Goal: Task Accomplishment & Management: Use online tool/utility

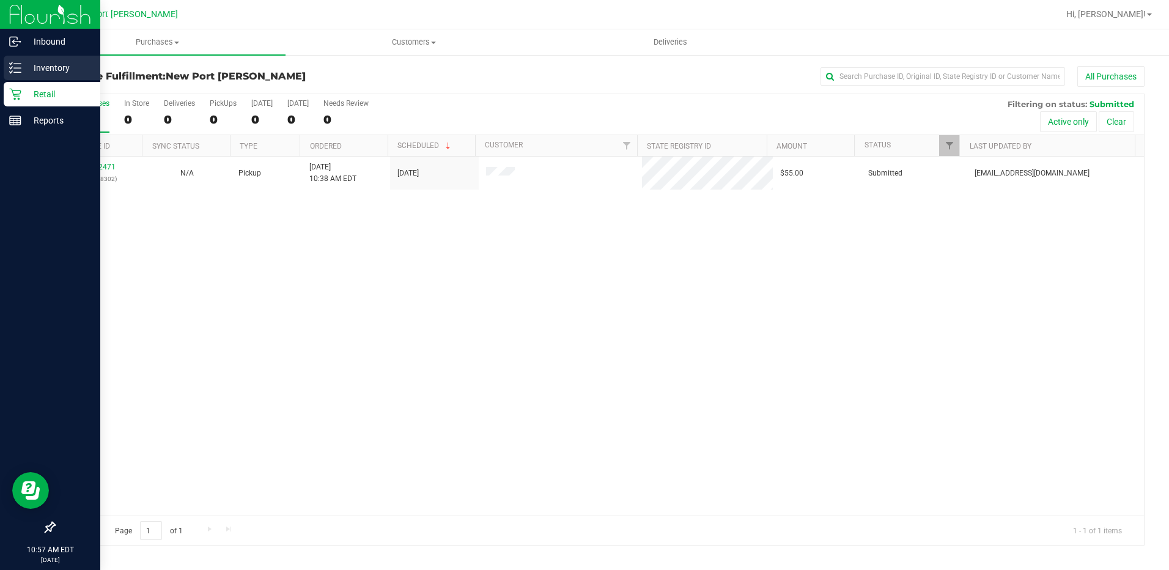
click at [28, 68] on p "Inventory" at bounding box center [57, 68] width 73 height 15
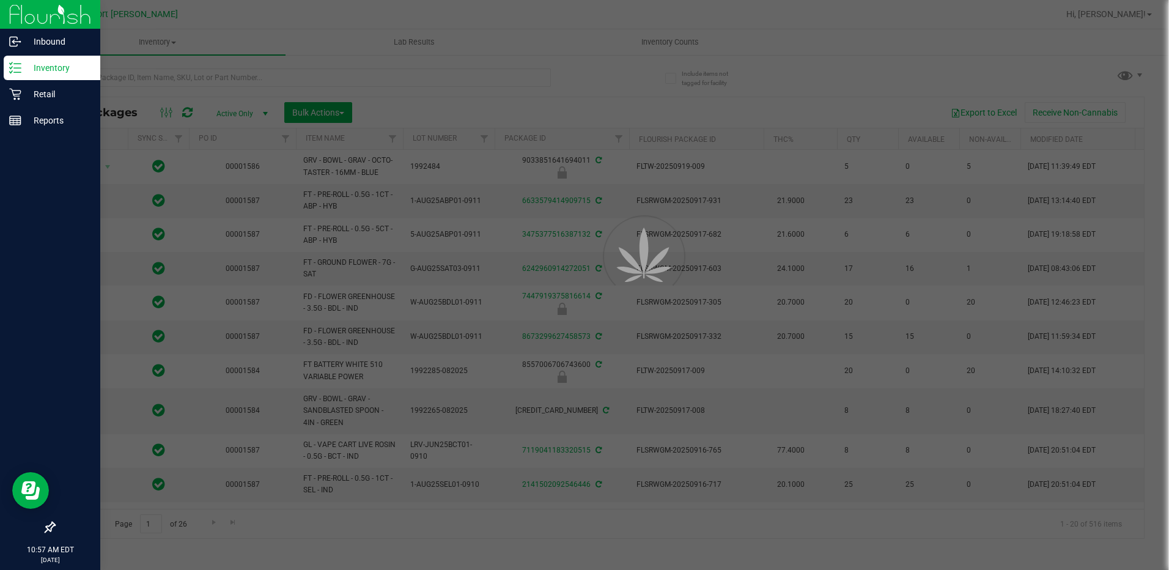
click at [103, 73] on div at bounding box center [584, 285] width 1169 height 570
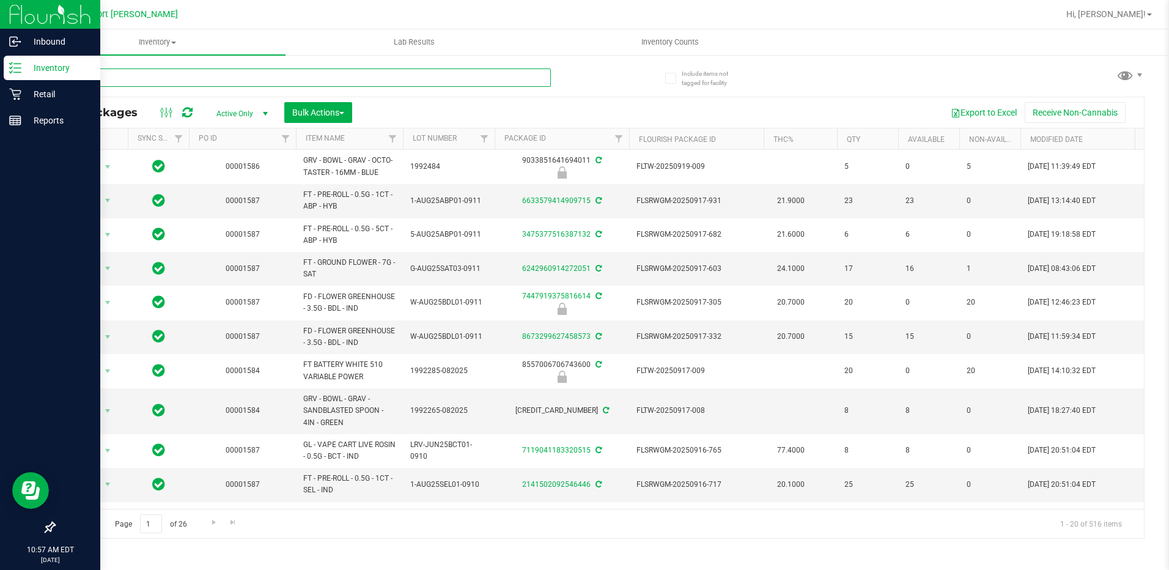
click at [103, 73] on input "text" at bounding box center [302, 77] width 497 height 18
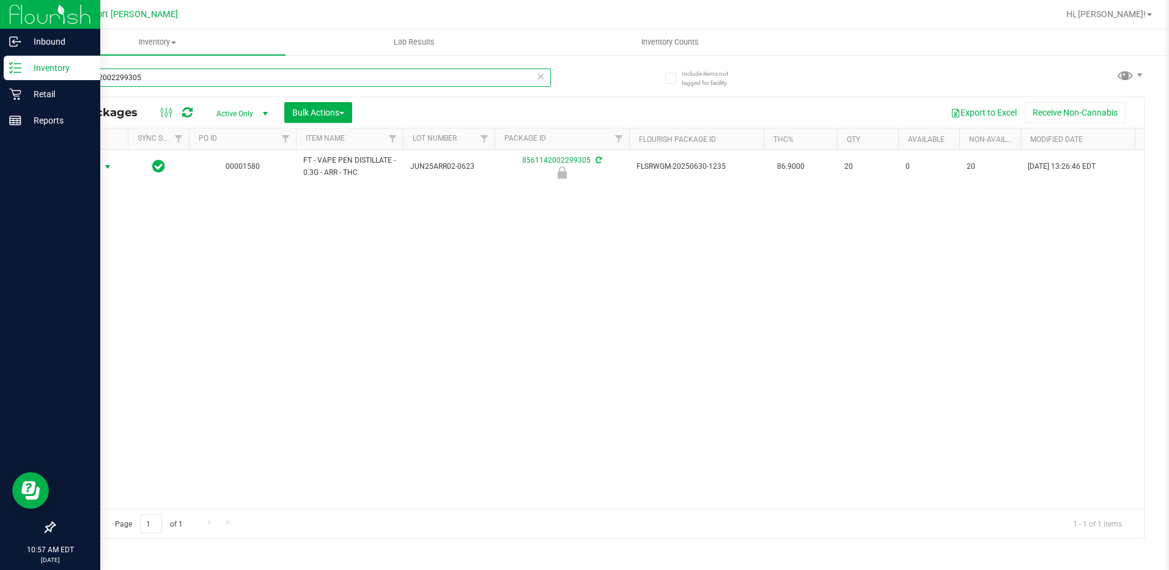
type input "8561142002299305"
click at [108, 169] on span "select" at bounding box center [108, 167] width 10 height 10
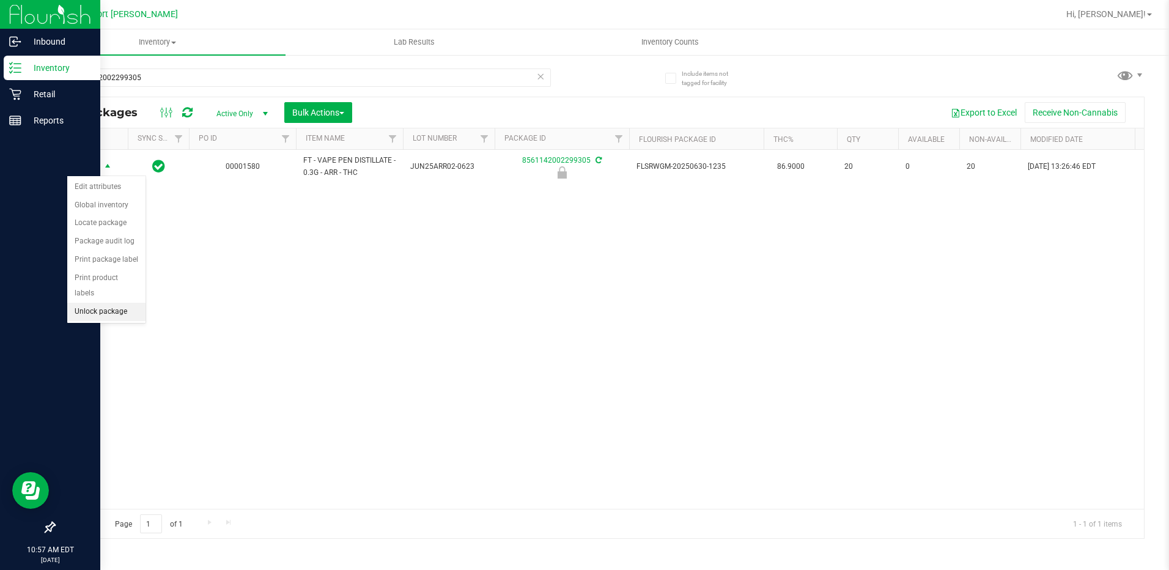
click at [112, 303] on li "Unlock package" at bounding box center [106, 312] width 78 height 18
